Goal: Information Seeking & Learning: Learn about a topic

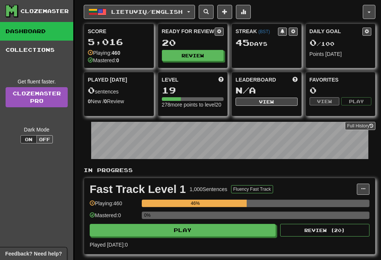
click at [221, 234] on button "Play" at bounding box center [183, 230] width 186 height 13
select select "**"
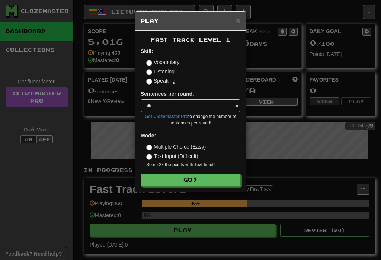
click at [217, 183] on button "Go" at bounding box center [191, 179] width 100 height 13
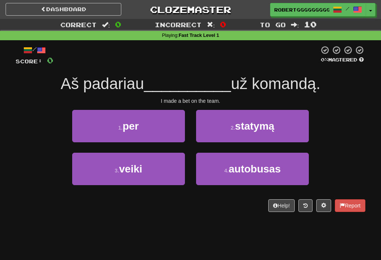
click at [253, 125] on span "statymą" at bounding box center [254, 126] width 39 height 12
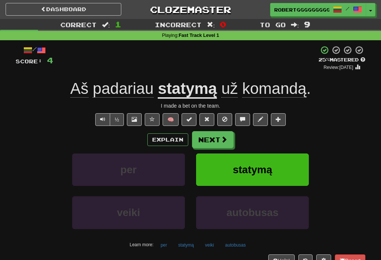
click at [222, 137] on span at bounding box center [224, 139] width 7 height 7
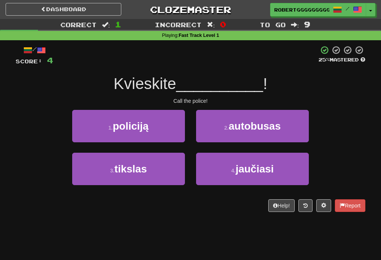
click at [157, 129] on button "1 . policiją" at bounding box center [128, 126] width 113 height 32
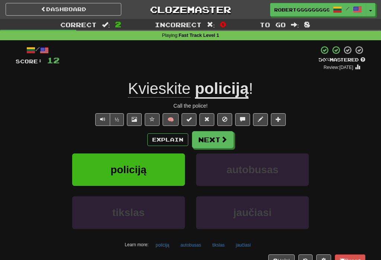
click at [212, 137] on button "Next" at bounding box center [213, 139] width 42 height 17
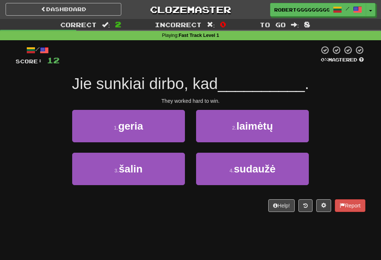
click at [155, 127] on button "1 . geria" at bounding box center [128, 126] width 113 height 32
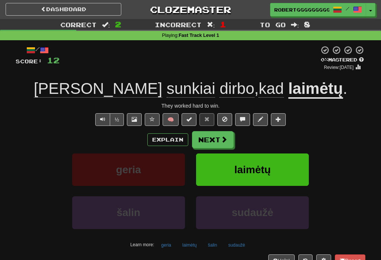
click at [214, 146] on button "Next" at bounding box center [213, 139] width 42 height 17
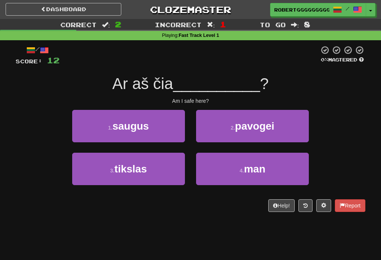
click at [176, 171] on button "3 . tikslas" at bounding box center [128, 169] width 113 height 32
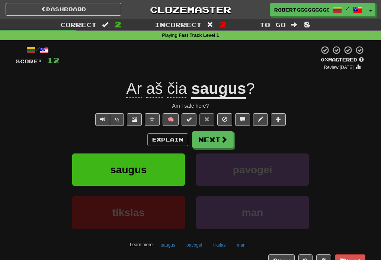
click at [219, 135] on button "Next" at bounding box center [213, 139] width 42 height 17
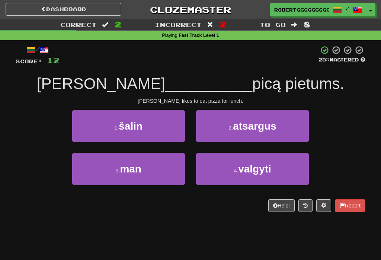
click at [294, 128] on button "2 . atsargus" at bounding box center [252, 126] width 113 height 32
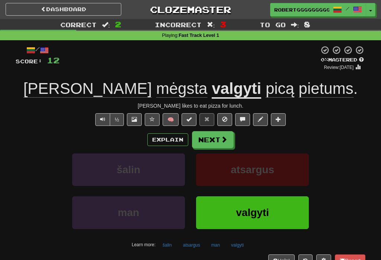
click at [213, 138] on button "Next" at bounding box center [213, 139] width 42 height 17
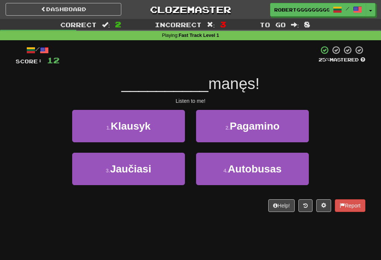
click at [163, 173] on button "3 . Jaučiasi" at bounding box center [128, 169] width 113 height 32
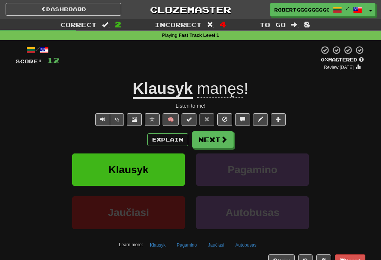
click at [209, 141] on button "Next" at bounding box center [213, 139] width 42 height 17
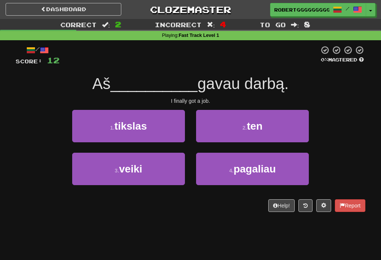
click at [238, 134] on button "2 . ten" at bounding box center [252, 126] width 113 height 32
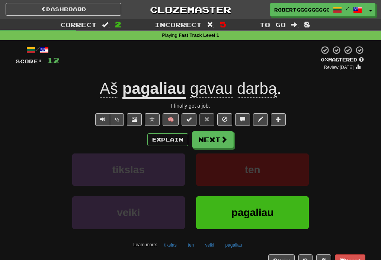
click at [210, 138] on button "Next" at bounding box center [213, 139] width 42 height 17
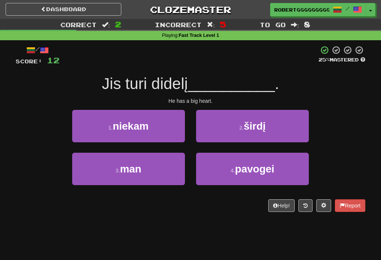
click at [243, 125] on small "2 ." at bounding box center [241, 128] width 4 height 6
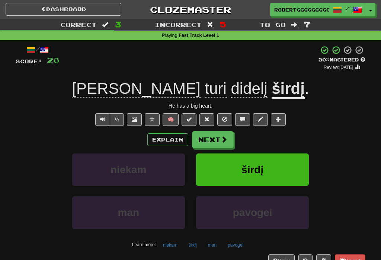
click at [219, 140] on button "Next" at bounding box center [213, 139] width 42 height 17
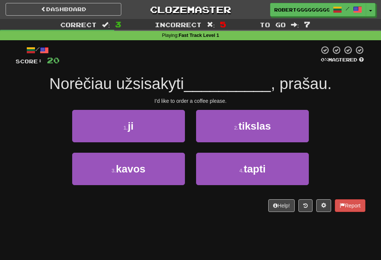
click at [232, 172] on button "4 . tapti" at bounding box center [252, 169] width 113 height 32
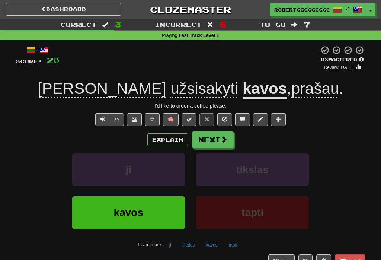
click at [222, 138] on span at bounding box center [224, 139] width 7 height 7
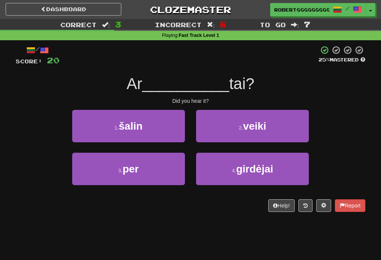
click at [163, 127] on button "1 . šalin" at bounding box center [128, 126] width 113 height 32
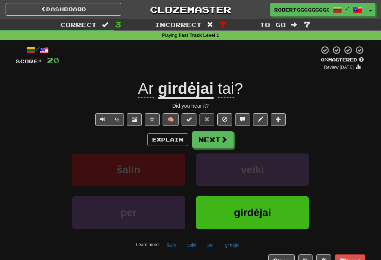
click at [214, 136] on button "Next" at bounding box center [213, 139] width 42 height 17
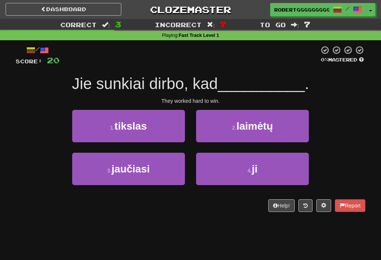
click at [257, 131] on button "2 . laimėtų" at bounding box center [252, 126] width 113 height 32
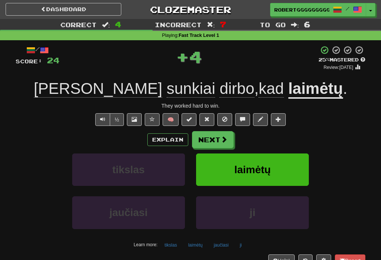
click at [218, 133] on button "Next" at bounding box center [213, 139] width 42 height 17
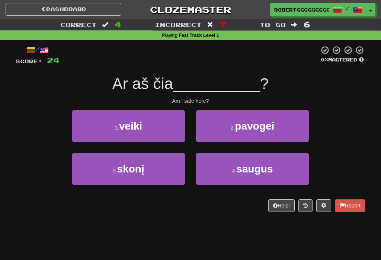
click at [247, 177] on button "4 . saugus" at bounding box center [252, 169] width 113 height 32
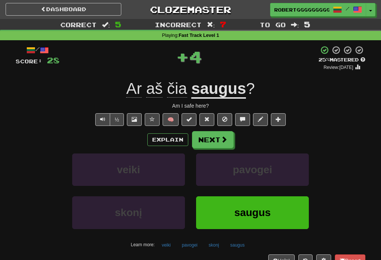
click at [223, 141] on span at bounding box center [224, 139] width 7 height 7
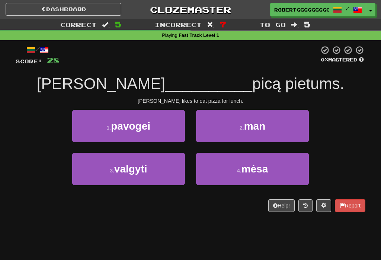
click at [182, 174] on button "3 . valgyti" at bounding box center [128, 169] width 113 height 32
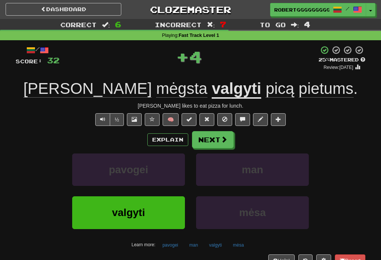
click at [227, 132] on button "Next" at bounding box center [213, 139] width 42 height 17
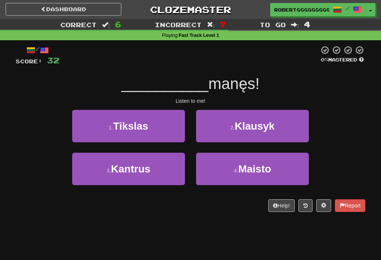
click at [266, 123] on span "Klausyk" at bounding box center [255, 126] width 40 height 12
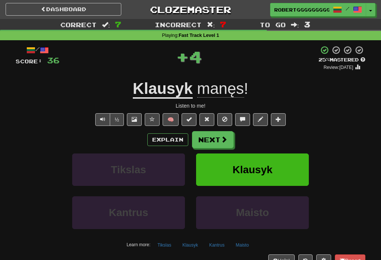
click at [212, 139] on button "Next" at bounding box center [213, 139] width 42 height 17
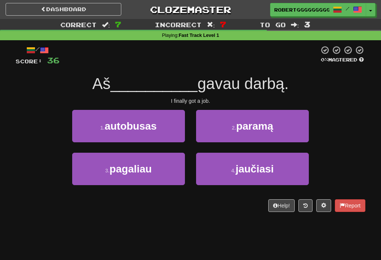
click at [176, 172] on button "3 . pagaliau" at bounding box center [128, 169] width 113 height 32
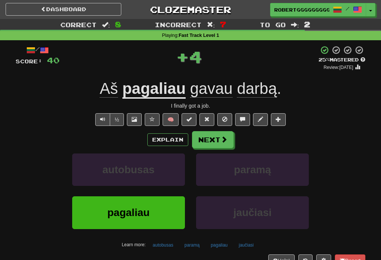
click at [219, 146] on button "Next" at bounding box center [213, 139] width 42 height 17
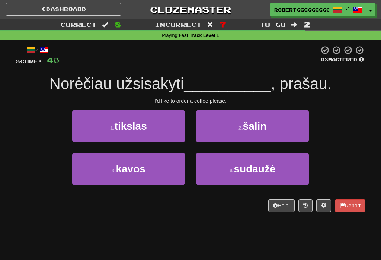
click at [247, 120] on span "šalin" at bounding box center [255, 126] width 24 height 12
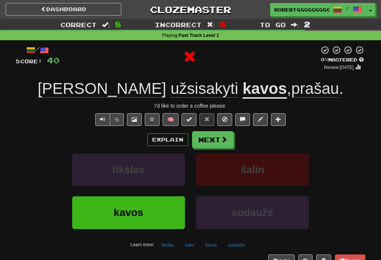
click at [215, 134] on button "Next" at bounding box center [213, 139] width 42 height 17
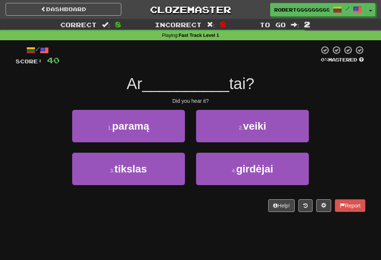
click at [249, 168] on span "girdėjai" at bounding box center [254, 169] width 37 height 12
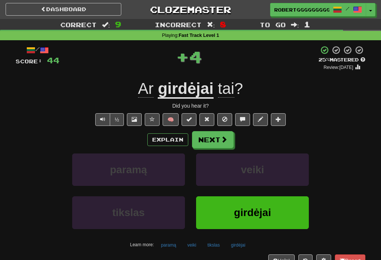
click at [215, 131] on button "Next" at bounding box center [213, 139] width 42 height 17
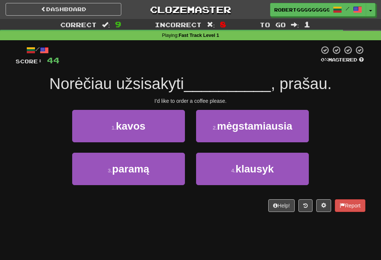
click at [167, 133] on button "1 . kavos" at bounding box center [128, 126] width 113 height 32
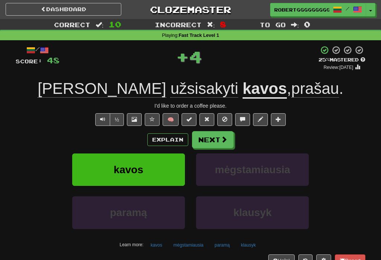
click at [203, 143] on button "Next" at bounding box center [213, 139] width 42 height 17
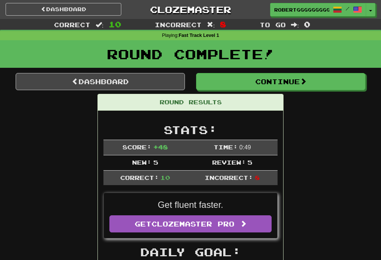
click at [253, 88] on button "Continue" at bounding box center [280, 81] width 169 height 17
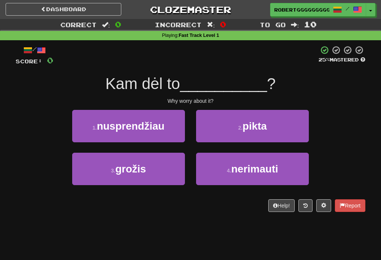
click at [280, 129] on button "2 . pikta" at bounding box center [252, 126] width 113 height 32
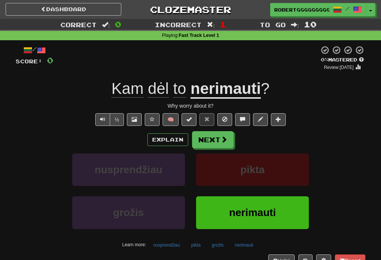
click at [223, 141] on span at bounding box center [224, 139] width 7 height 7
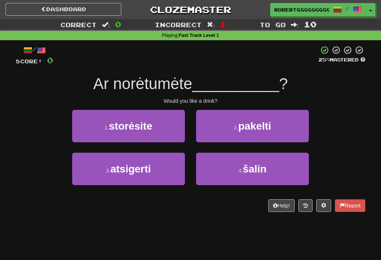
click at [150, 169] on span "atsigerti" at bounding box center [130, 169] width 41 height 12
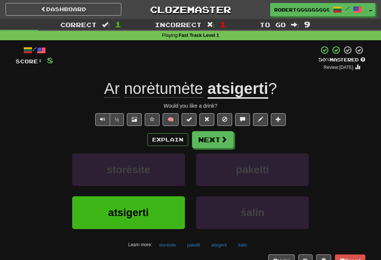
click at [223, 137] on span at bounding box center [224, 139] width 7 height 7
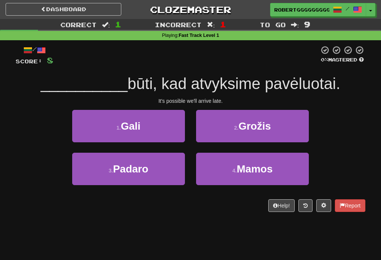
click at [173, 125] on button "1 . Gali" at bounding box center [128, 126] width 113 height 32
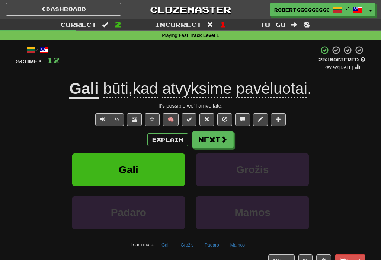
click at [222, 154] on button "Grožis" at bounding box center [252, 169] width 113 height 32
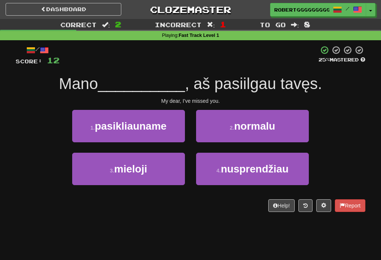
click at [158, 170] on button "3 . mieloji" at bounding box center [128, 169] width 113 height 32
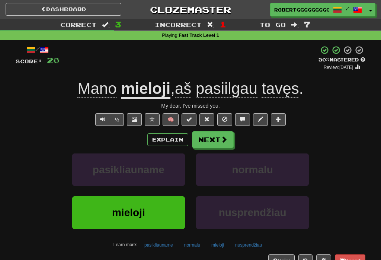
click at [226, 139] on span at bounding box center [224, 139] width 7 height 7
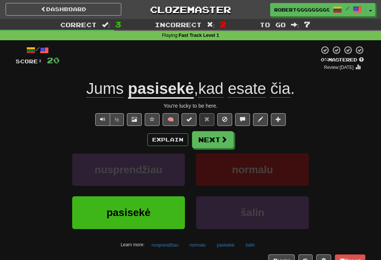
click at [212, 135] on button "Next" at bounding box center [213, 139] width 42 height 17
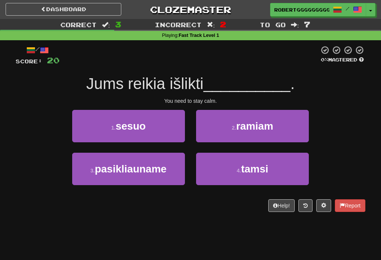
click at [284, 172] on button "4 . tamsi" at bounding box center [252, 169] width 113 height 32
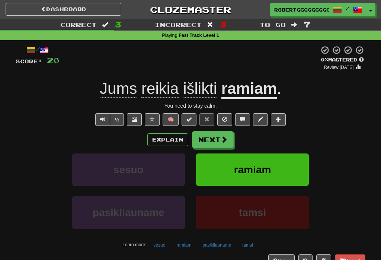
click at [216, 139] on button "Next" at bounding box center [213, 139] width 42 height 17
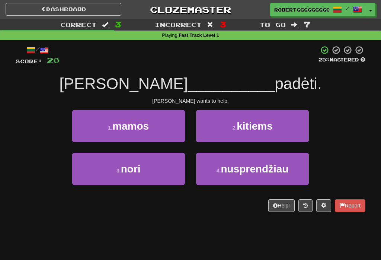
click at [160, 172] on button "3 . nori" at bounding box center [128, 169] width 113 height 32
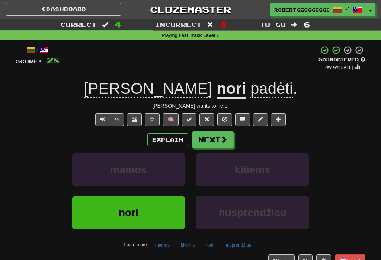
click at [211, 135] on button "Next" at bounding box center [213, 139] width 42 height 17
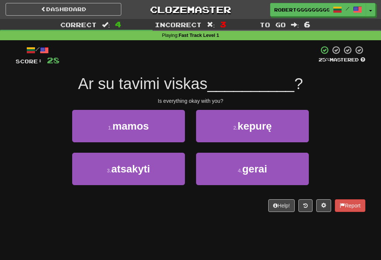
click at [277, 170] on button "4 . gerai" at bounding box center [252, 169] width 113 height 32
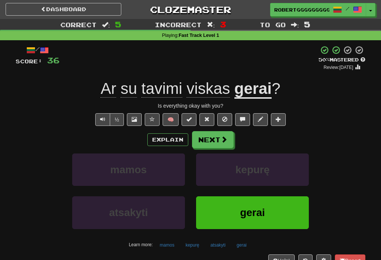
click at [223, 140] on span at bounding box center [224, 139] width 7 height 7
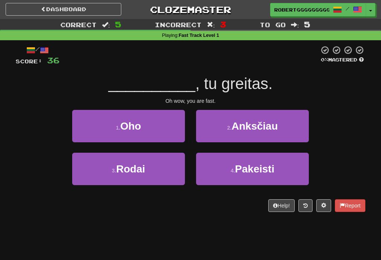
click at [157, 121] on button "1 . Oho" at bounding box center [128, 126] width 113 height 32
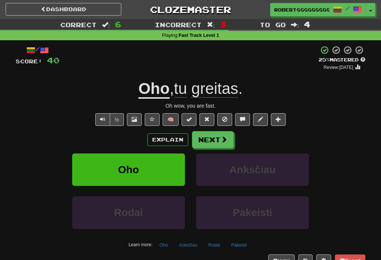
click at [208, 146] on button "Next" at bounding box center [213, 139] width 42 height 17
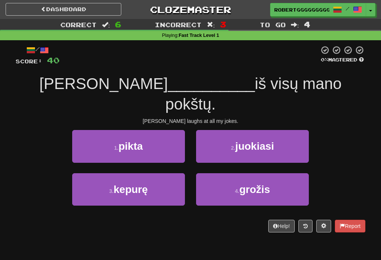
click at [262, 183] on span "grožis" at bounding box center [254, 189] width 31 height 12
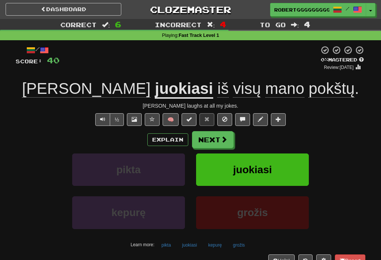
click at [218, 135] on button "Next" at bounding box center [213, 139] width 42 height 17
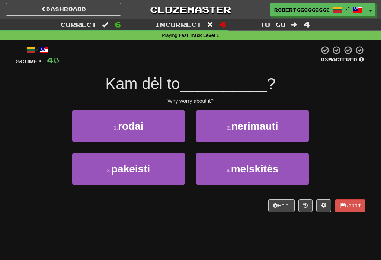
click at [259, 129] on span "nerimauti" at bounding box center [254, 126] width 47 height 12
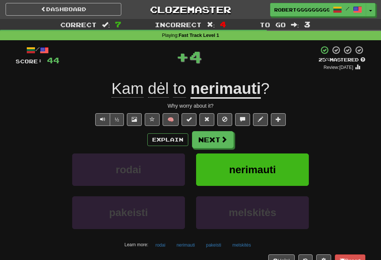
click at [221, 138] on span at bounding box center [224, 139] width 7 height 7
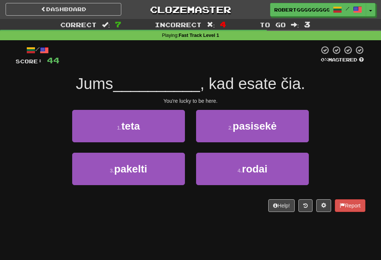
click at [292, 128] on button "2 . pasisekė" at bounding box center [252, 126] width 113 height 32
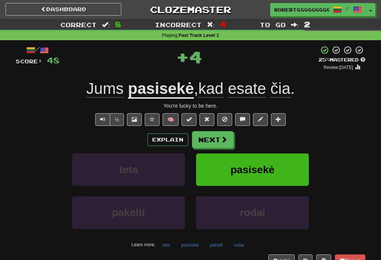
click at [225, 132] on button "Next" at bounding box center [213, 139] width 42 height 17
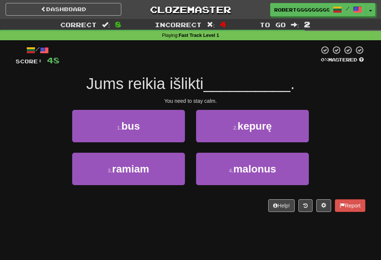
click at [167, 163] on button "3 . ramiam" at bounding box center [128, 169] width 113 height 32
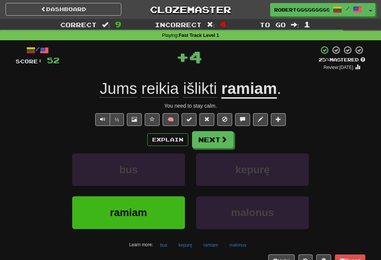
click at [218, 139] on button "Next" at bounding box center [213, 139] width 42 height 17
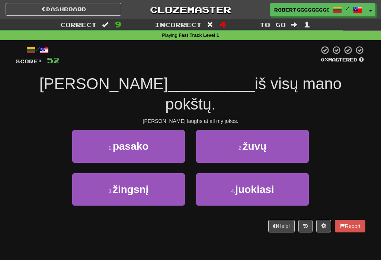
click at [291, 173] on button "4 . juokiasi" at bounding box center [252, 189] width 113 height 32
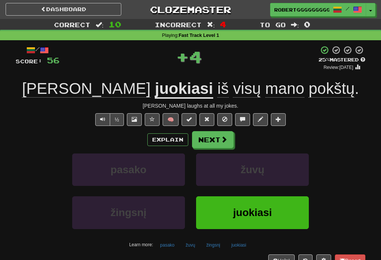
click at [220, 123] on button at bounding box center [224, 119] width 15 height 13
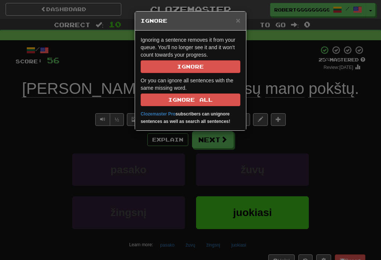
click at [240, 22] on span "×" at bounding box center [238, 20] width 4 height 9
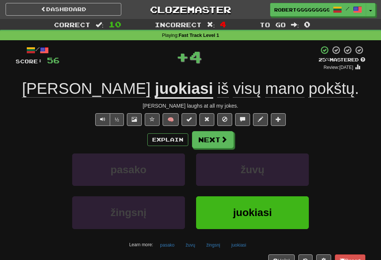
click at [219, 141] on button "Next" at bounding box center [213, 139] width 42 height 17
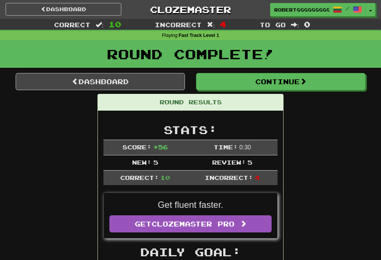
click at [163, 69] on div "Round Complete!" at bounding box center [190, 56] width 381 height 33
click at [148, 88] on link "Dashboard" at bounding box center [100, 81] width 169 height 17
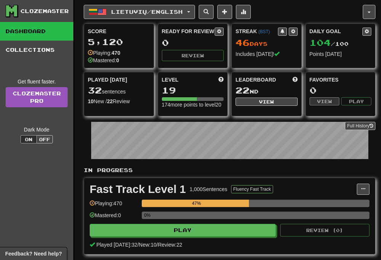
click at [335, 182] on div "In Progress Fast Track Level 1 1,000 Sentences Fluency Fast Track Manage Senten…" at bounding box center [230, 222] width 292 height 112
